Goal: Information Seeking & Learning: Learn about a topic

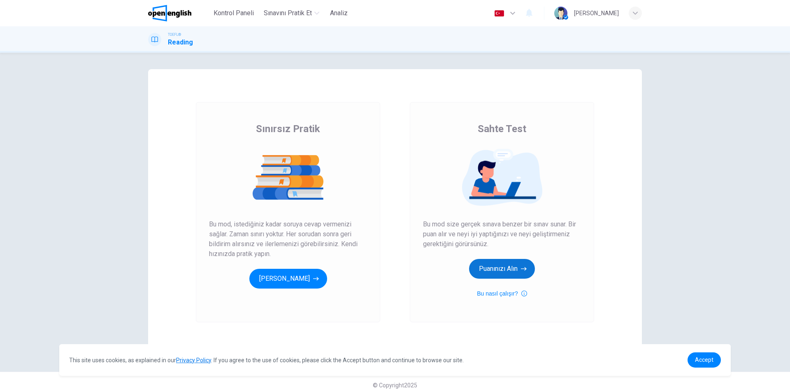
click at [492, 262] on button "Puanınızı Alın" at bounding box center [502, 269] width 66 height 20
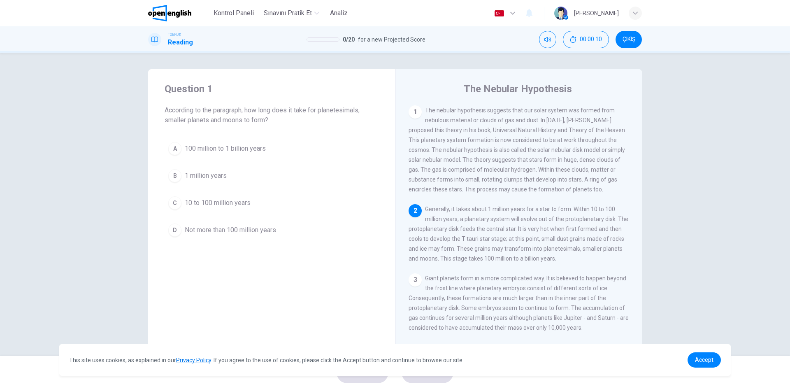
drag, startPoint x: 254, startPoint y: 109, endPoint x: 356, endPoint y: 109, distance: 102.4
click at [355, 109] on span "According to the paragraph, how long does it take for planetesimals, smaller pl…" at bounding box center [272, 115] width 214 height 20
click at [414, 214] on div "2" at bounding box center [415, 210] width 13 height 13
click at [415, 116] on div "1" at bounding box center [415, 111] width 13 height 13
click at [452, 207] on div "1 The nebular hypothesis suggests that our solar system was formed from nebulou…" at bounding box center [524, 223] width 231 height 237
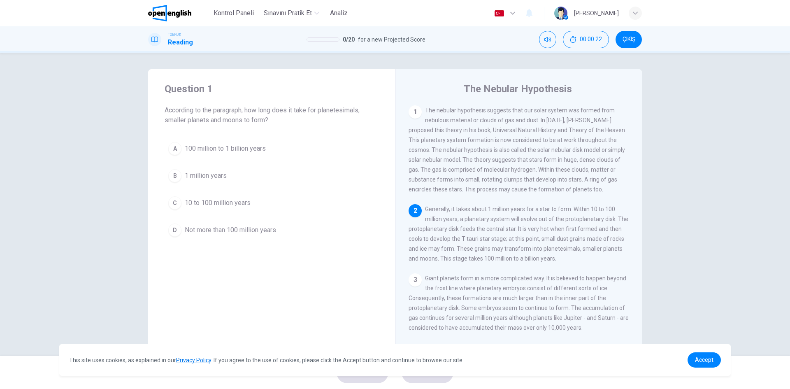
drag, startPoint x: 420, startPoint y: 213, endPoint x: 527, endPoint y: 222, distance: 107.7
click at [527, 222] on div "2 Generally, it takes about 1 million years for a star to form. Within 10 to 10…" at bounding box center [519, 233] width 221 height 59
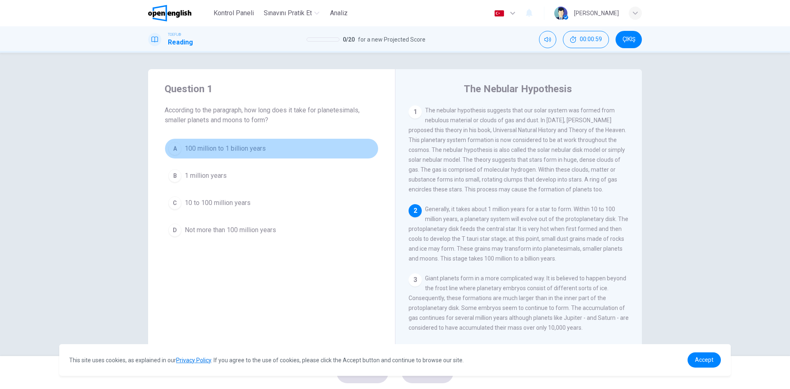
click at [172, 152] on div "A" at bounding box center [174, 148] width 13 height 13
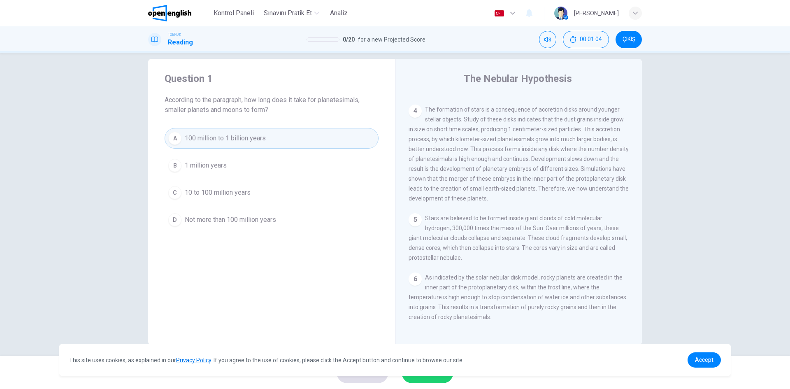
scroll to position [16, 0]
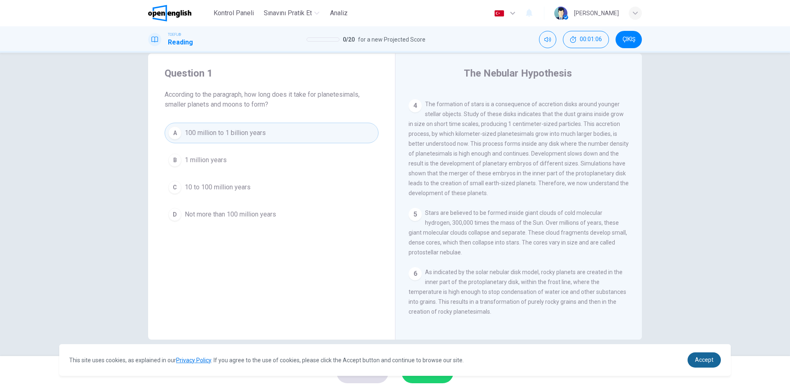
click at [702, 364] on link "Accept" at bounding box center [703, 359] width 33 height 15
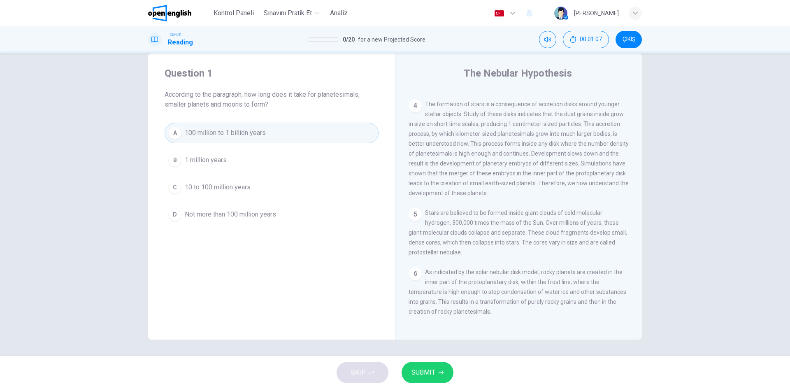
click at [425, 376] on span "SUBMIT" at bounding box center [423, 373] width 24 height 12
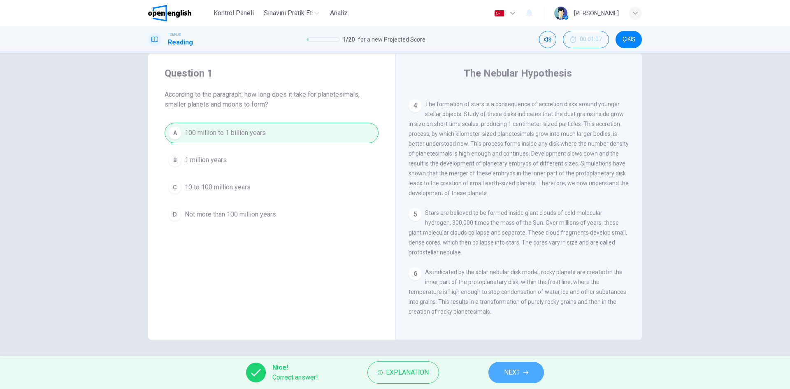
click at [534, 375] on button "NEXT" at bounding box center [516, 372] width 56 height 21
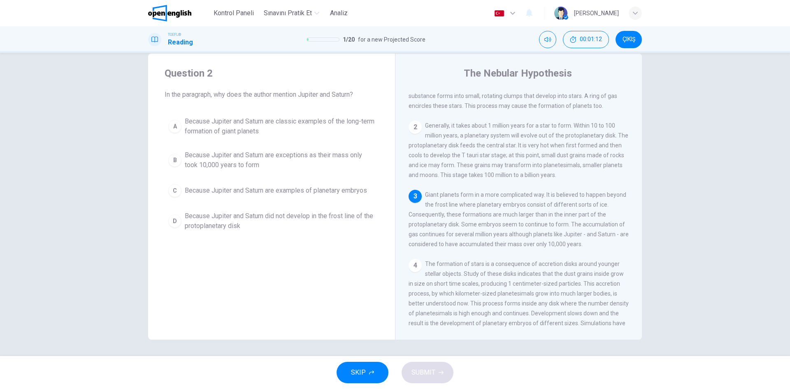
scroll to position [82, 0]
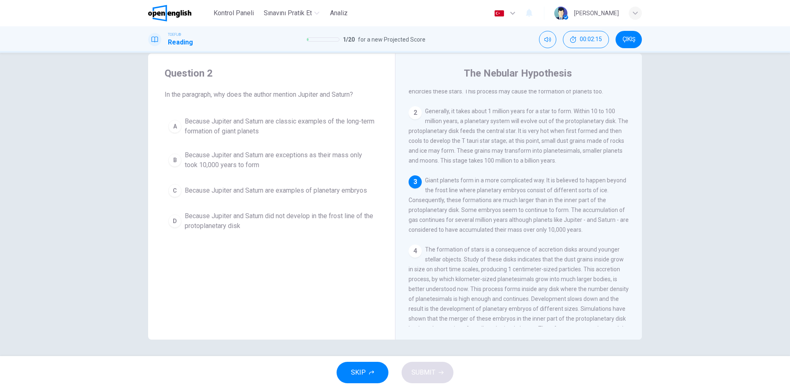
click at [247, 192] on span "Because Jupiter and Saturn are examples of planetary embryos" at bounding box center [276, 191] width 182 height 10
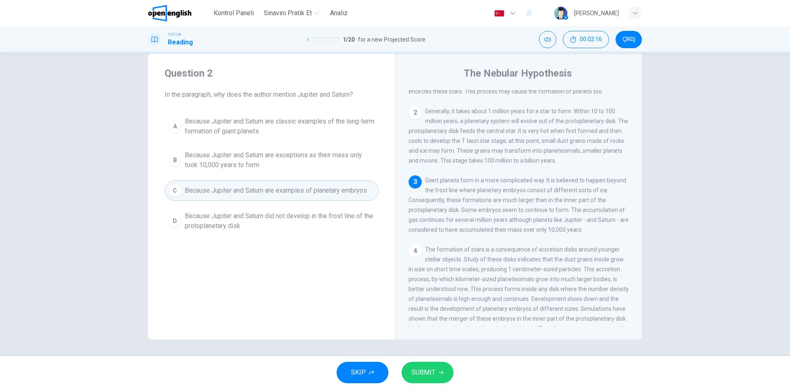
click at [432, 368] on span "SUBMIT" at bounding box center [423, 373] width 24 height 12
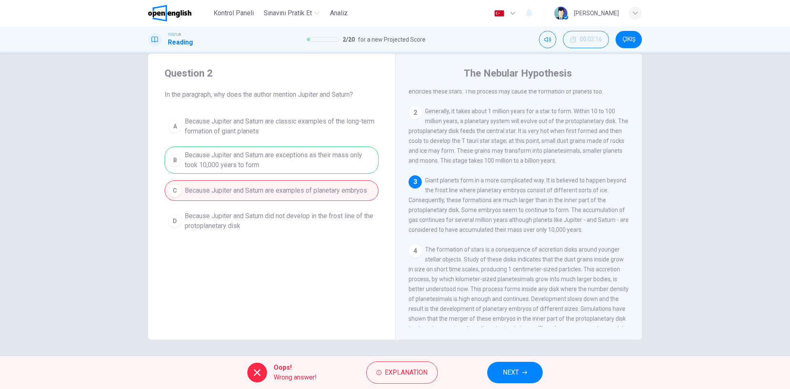
click at [262, 151] on div "A Because Jupiter and Saturn are classic examples of the long-term formation of…" at bounding box center [272, 174] width 214 height 122
click at [415, 373] on span "Explanation" at bounding box center [406, 373] width 43 height 12
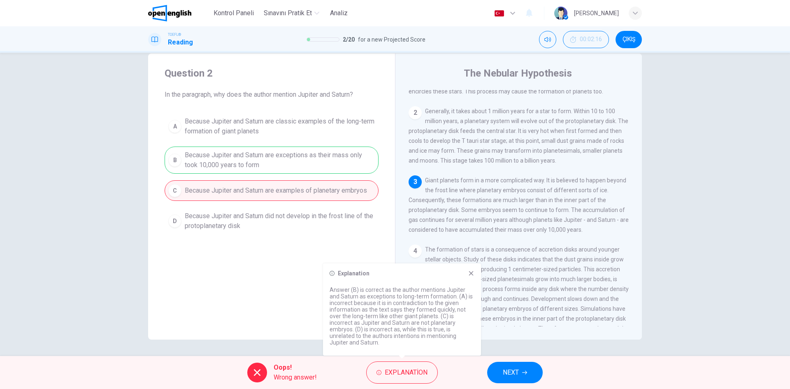
drag, startPoint x: 379, startPoint y: 282, endPoint x: 468, endPoint y: 299, distance: 90.9
click at [463, 295] on div "Explanation Answer (B) is correct as the author mentions Jupiter and Saturn as …" at bounding box center [402, 309] width 158 height 92
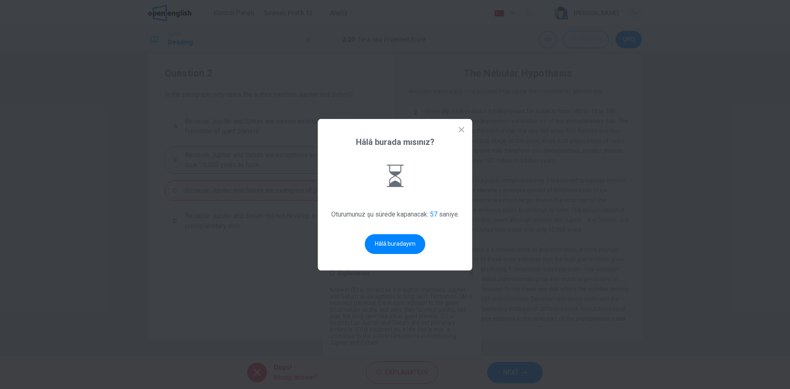
click at [466, 131] on icon at bounding box center [461, 129] width 8 height 8
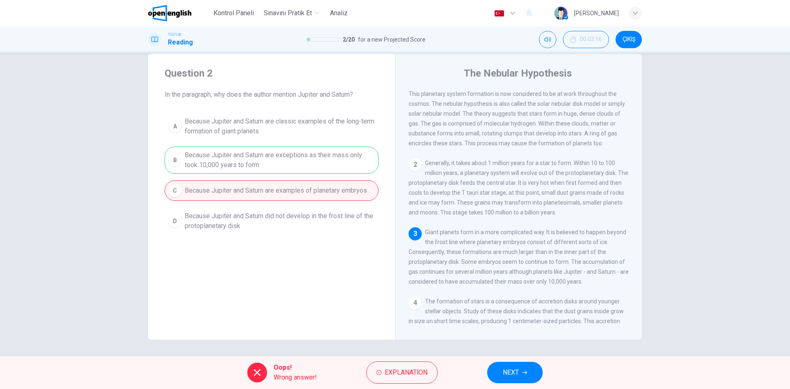
scroll to position [0, 0]
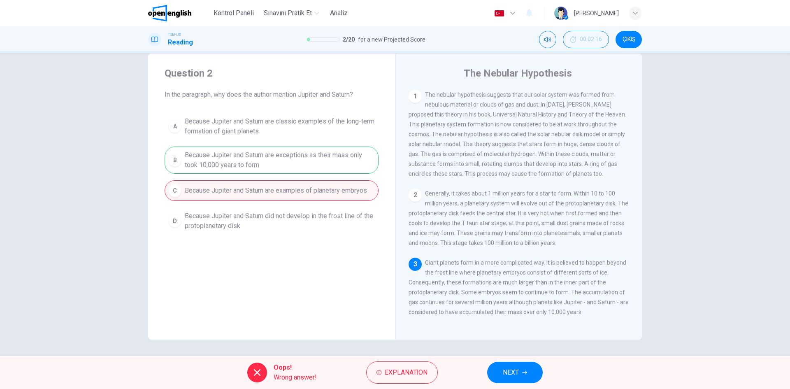
click at [173, 9] on img at bounding box center [169, 13] width 43 height 16
click at [629, 39] on span "ÇIKIŞ" at bounding box center [628, 39] width 13 height 7
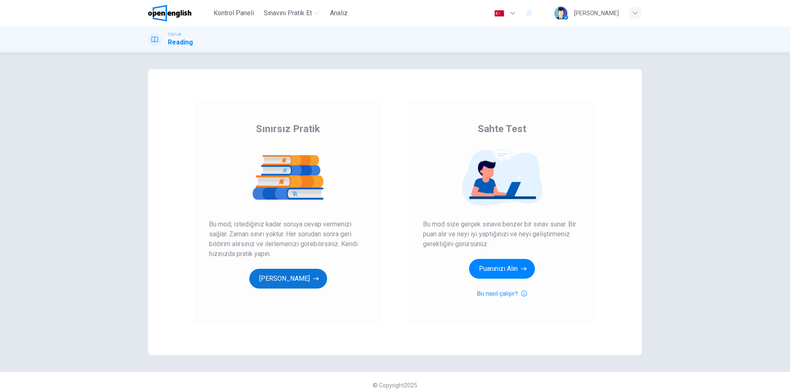
click at [265, 278] on button "[PERSON_NAME]" at bounding box center [288, 279] width 78 height 20
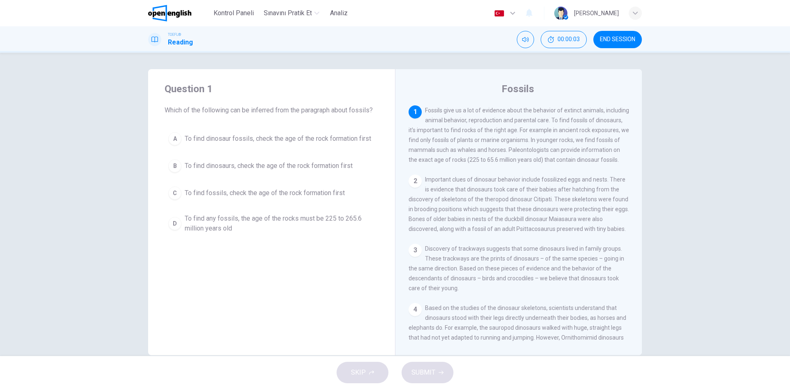
drag, startPoint x: 163, startPoint y: 113, endPoint x: 404, endPoint y: 119, distance: 240.7
click at [404, 119] on div "Question 1 Which of the following can be inferred from the paragraph about foss…" at bounding box center [395, 212] width 494 height 286
drag, startPoint x: 440, startPoint y: 131, endPoint x: 509, endPoint y: 134, distance: 69.6
click at [508, 135] on div "1 Fossils give us a lot of evidence about the behavior of extinct animals, incl…" at bounding box center [519, 134] width 221 height 59
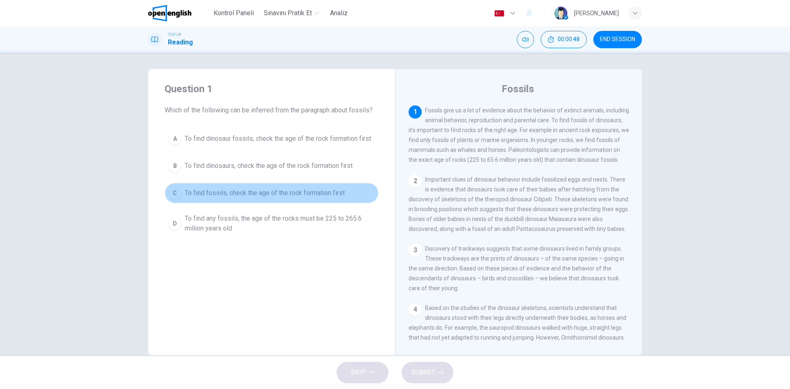
click at [236, 191] on span "To find fossils, check the age of the rock formation first" at bounding box center [265, 193] width 160 height 10
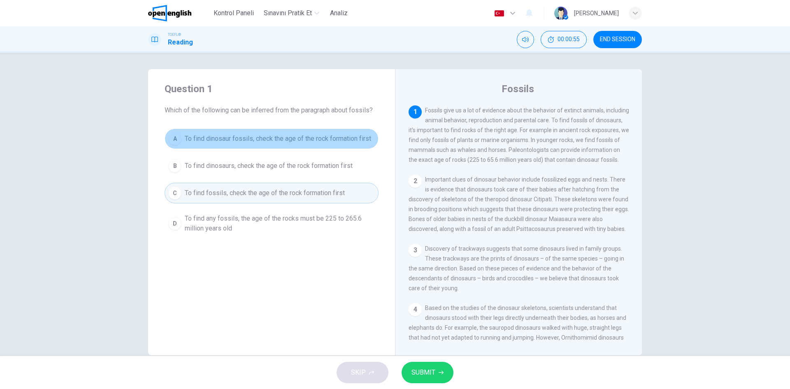
click at [290, 138] on span "To find dinosaur fossils, check the age of the rock formation first" at bounding box center [278, 139] width 186 height 10
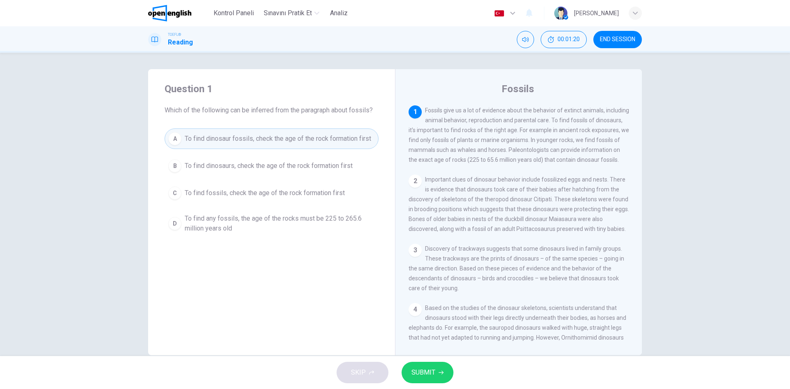
click at [429, 365] on button "SUBMIT" at bounding box center [428, 372] width 52 height 21
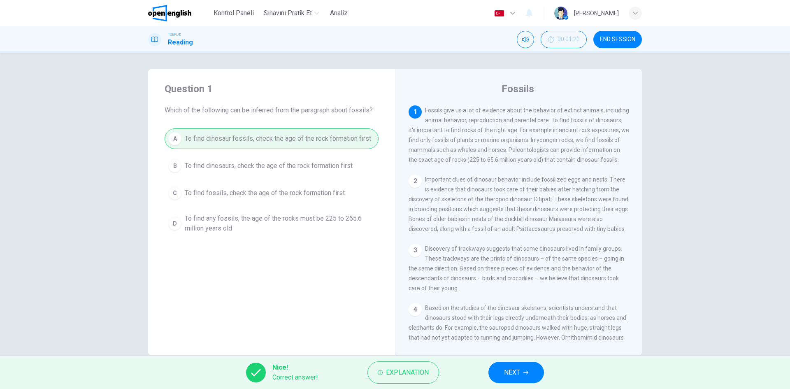
click at [497, 371] on button "NEXT" at bounding box center [516, 372] width 56 height 21
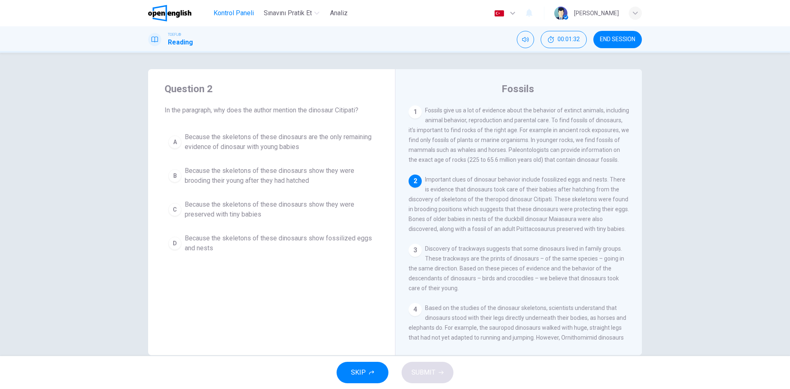
click at [241, 13] on span "Kontrol Paneli" at bounding box center [234, 13] width 40 height 10
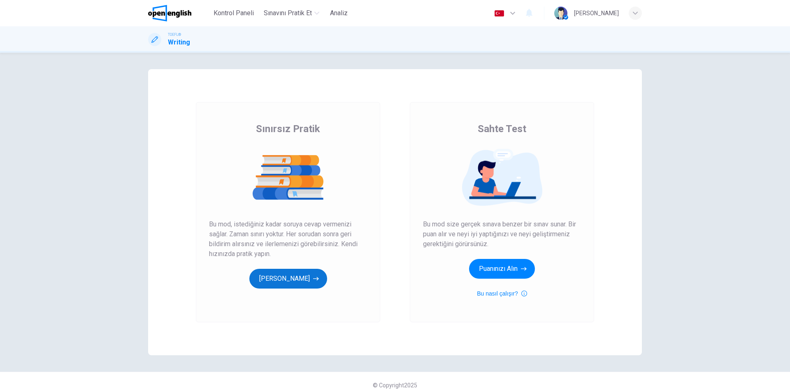
click at [279, 270] on button "[PERSON_NAME]" at bounding box center [288, 279] width 78 height 20
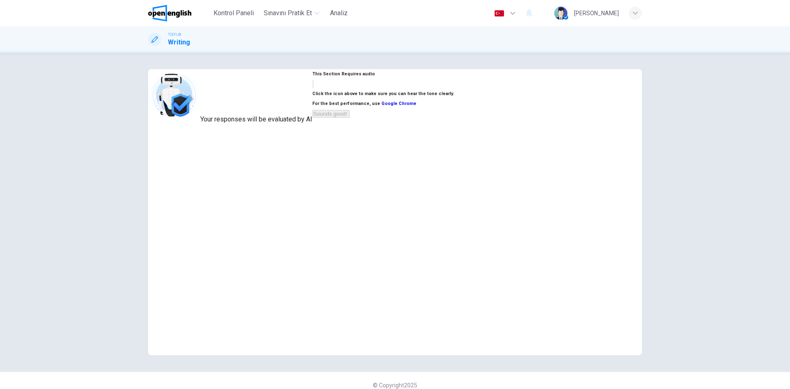
click at [276, 123] on span "Your responses will be evaluated by AI" at bounding box center [256, 119] width 112 height 8
click at [314, 88] on button "button" at bounding box center [313, 84] width 2 height 8
click at [313, 86] on icon "button" at bounding box center [313, 86] width 0 height 0
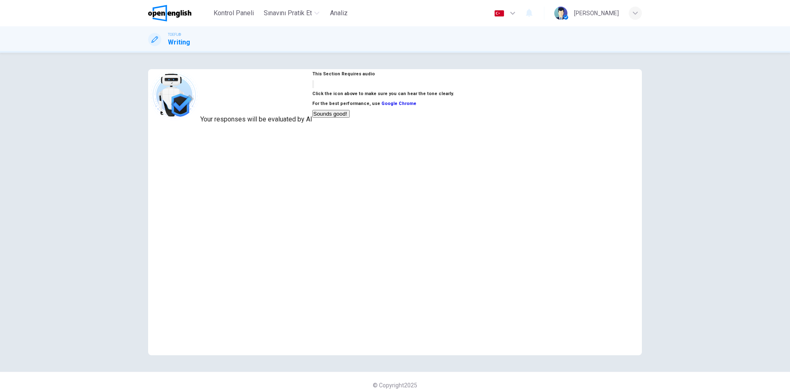
click at [313, 86] on icon "button" at bounding box center [313, 86] width 0 height 0
click at [349, 118] on button "Sounds good!" at bounding box center [330, 114] width 37 height 8
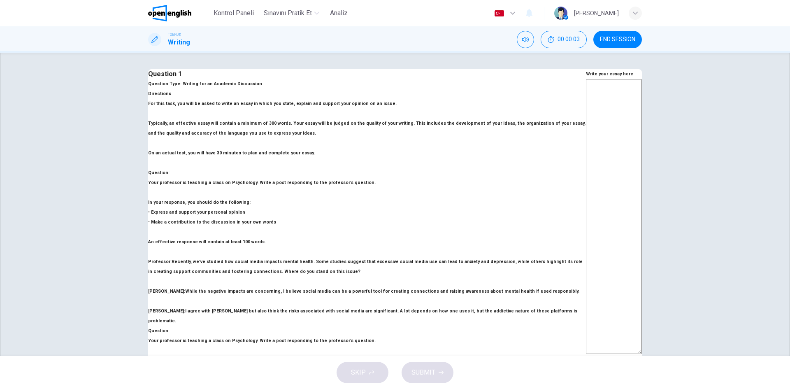
click at [324, 158] on p "For this task, you will be asked to write an essay in which you state, explain …" at bounding box center [367, 128] width 438 height 59
drag, startPoint x: 160, startPoint y: 139, endPoint x: 264, endPoint y: 151, distance: 104.5
click at [261, 151] on p "For this task, you will be asked to write an essay in which you state, explain …" at bounding box center [367, 128] width 438 height 59
click at [586, 162] on textarea at bounding box center [614, 216] width 56 height 275
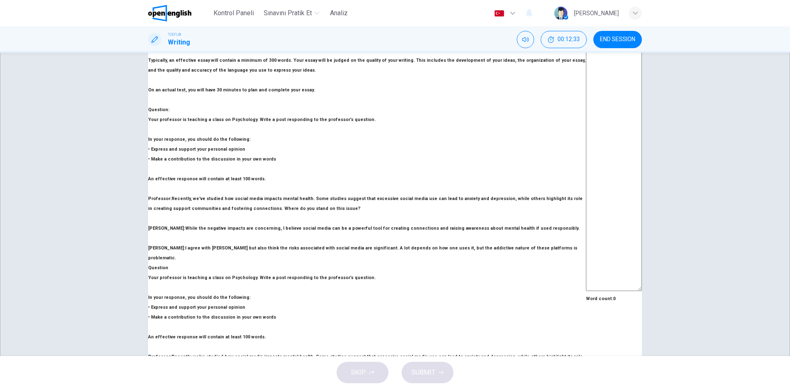
click at [613, 41] on span "END SESSION" at bounding box center [617, 39] width 35 height 7
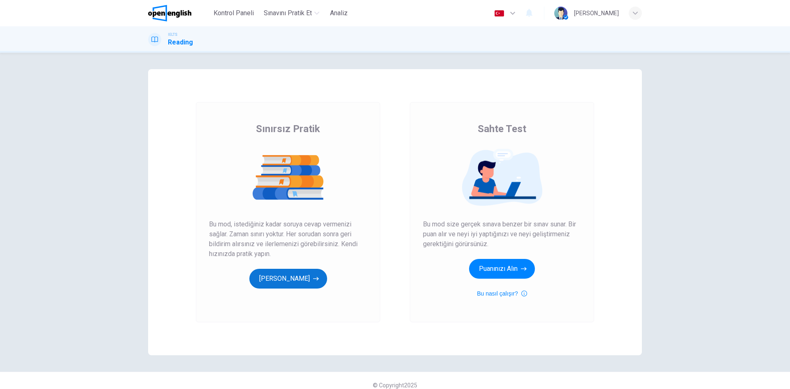
click at [267, 282] on button "[PERSON_NAME]" at bounding box center [288, 279] width 78 height 20
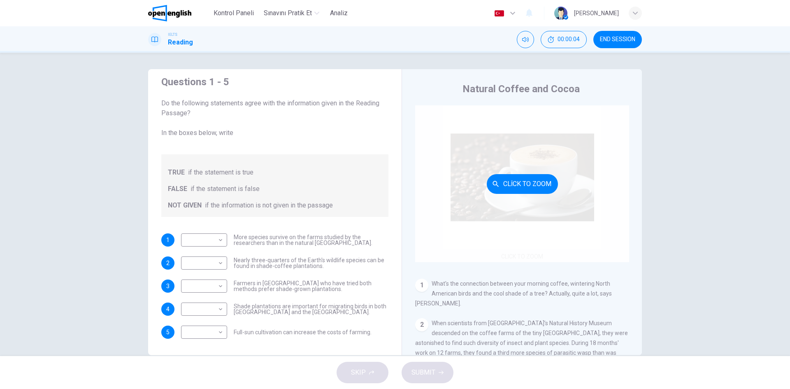
click at [514, 191] on button "Click to Zoom" at bounding box center [522, 184] width 71 height 20
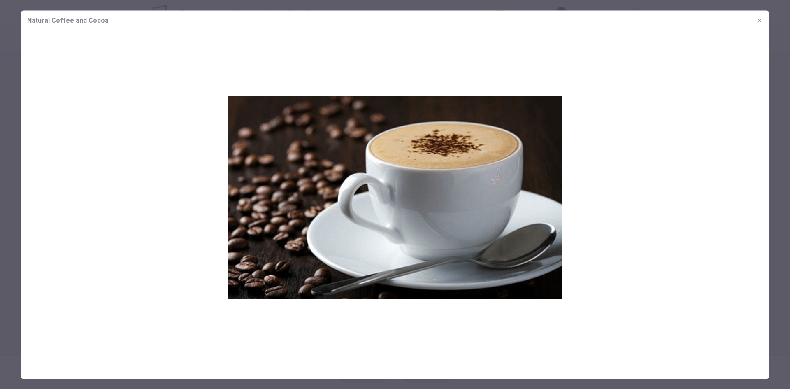
drag, startPoint x: 433, startPoint y: 200, endPoint x: 288, endPoint y: 128, distance: 162.6
click at [433, 200] on img at bounding box center [395, 196] width 749 height 333
drag, startPoint x: 126, startPoint y: 58, endPoint x: 160, endPoint y: 58, distance: 34.1
click at [134, 58] on img at bounding box center [395, 196] width 749 height 333
click at [759, 22] on icon "button" at bounding box center [759, 20] width 7 height 7
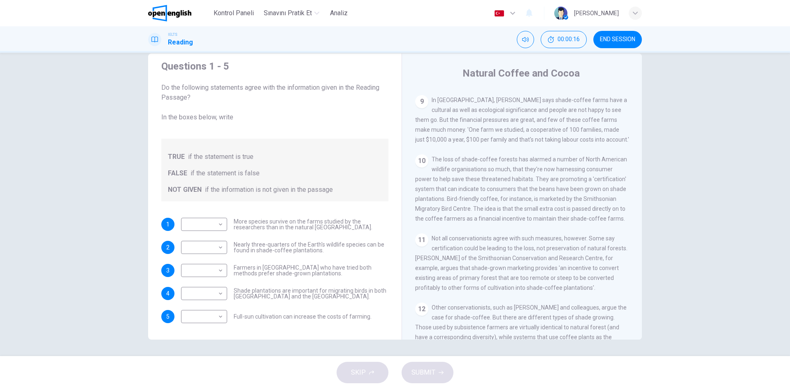
scroll to position [813, 0]
